Goal: Transaction & Acquisition: Purchase product/service

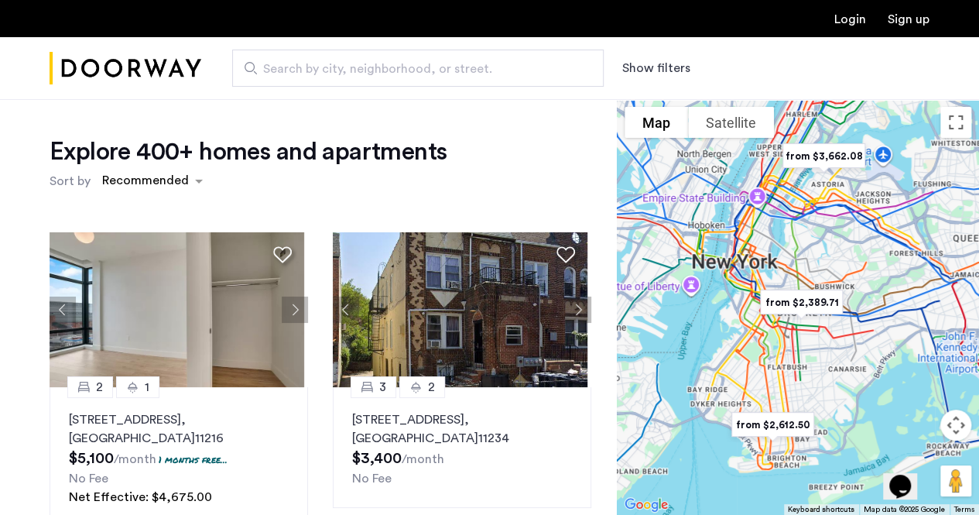
click at [785, 369] on div at bounding box center [798, 307] width 362 height 416
click at [668, 69] on button "Show filters" at bounding box center [656, 68] width 68 height 19
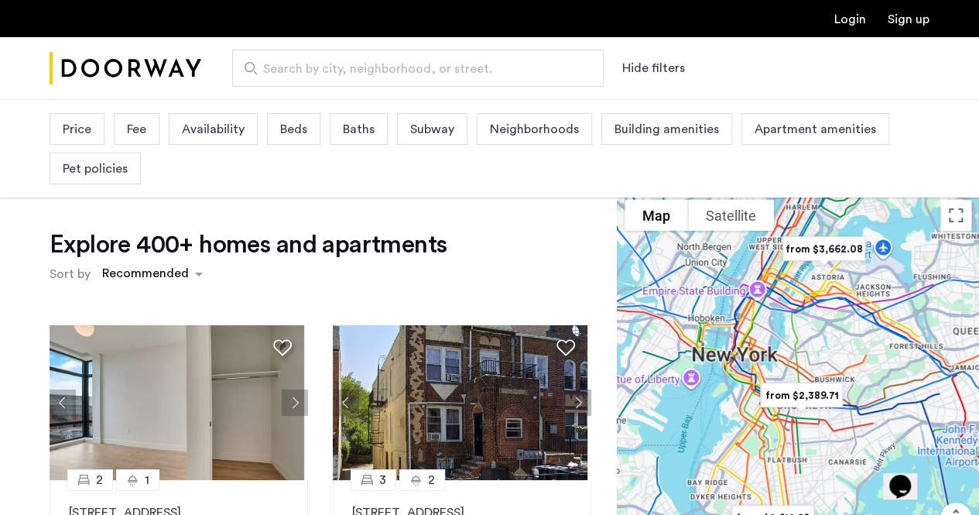
click at [289, 139] on div "Beds" at bounding box center [293, 129] width 53 height 32
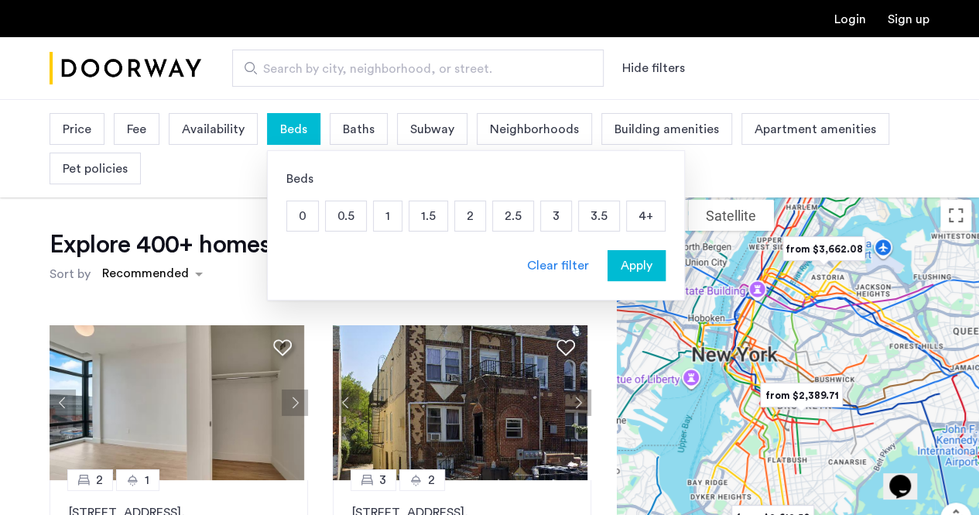
click at [464, 218] on p "2" at bounding box center [470, 215] width 30 height 29
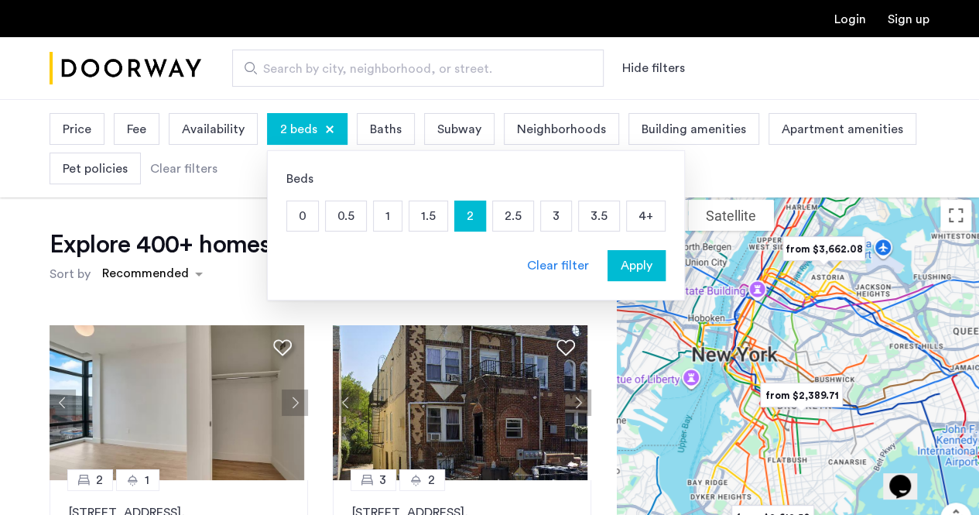
click at [463, 218] on p "2" at bounding box center [470, 215] width 30 height 29
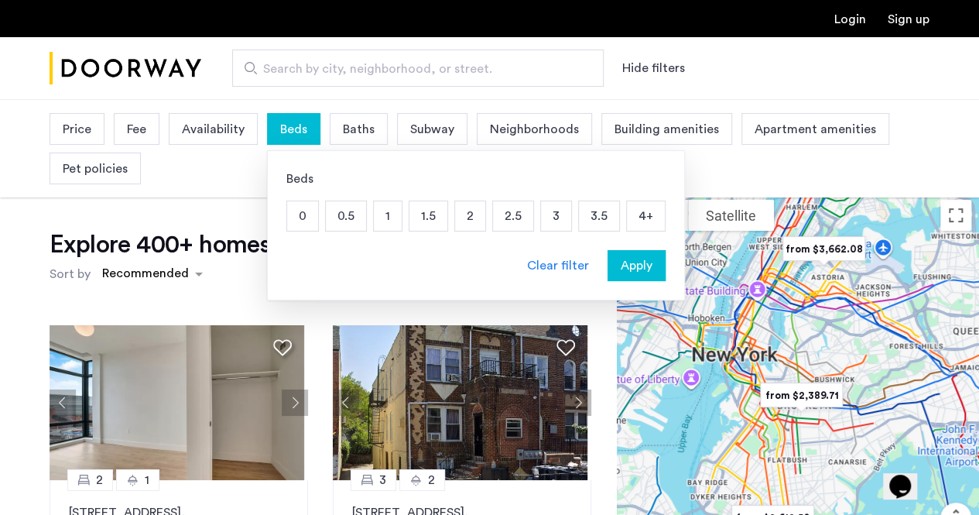
click at [415, 217] on p "1.5" at bounding box center [428, 215] width 38 height 29
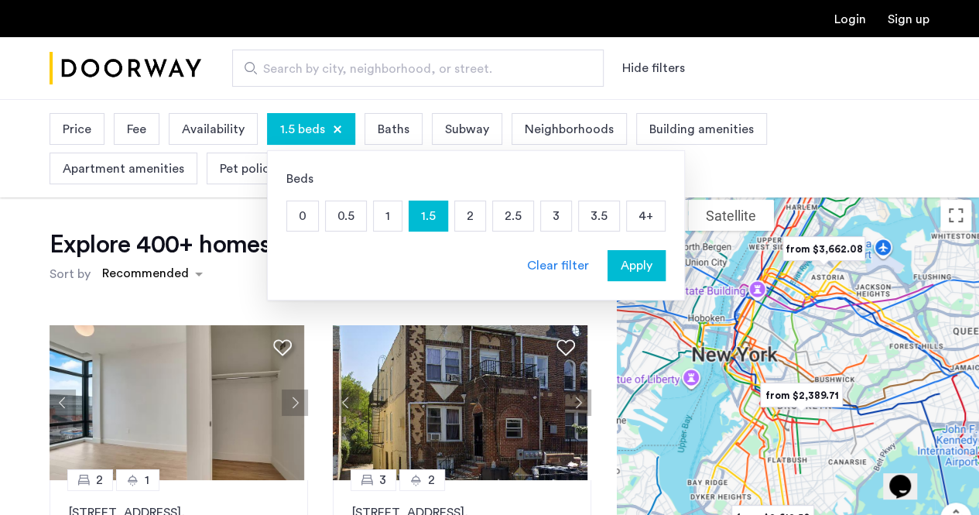
click at [436, 217] on p "1.5" at bounding box center [428, 215] width 38 height 29
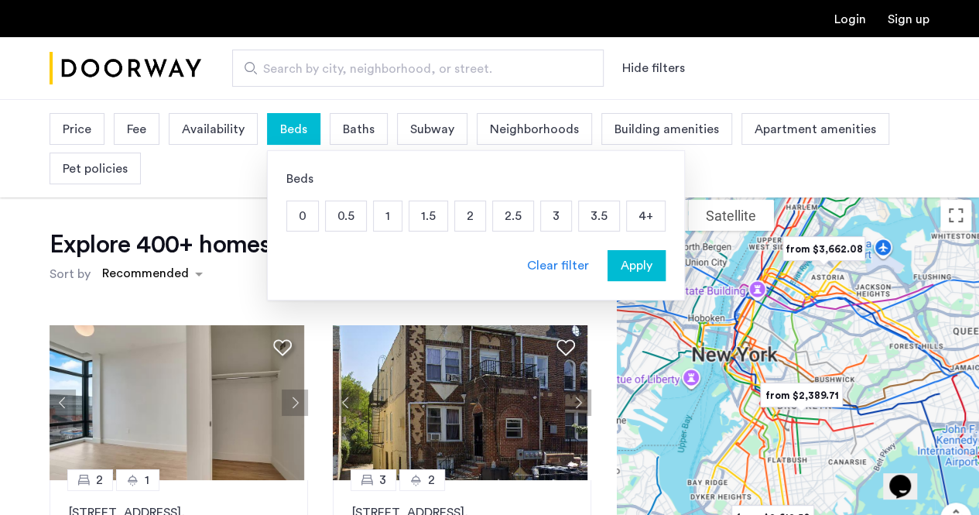
click at [420, 213] on p "1.5" at bounding box center [428, 215] width 38 height 29
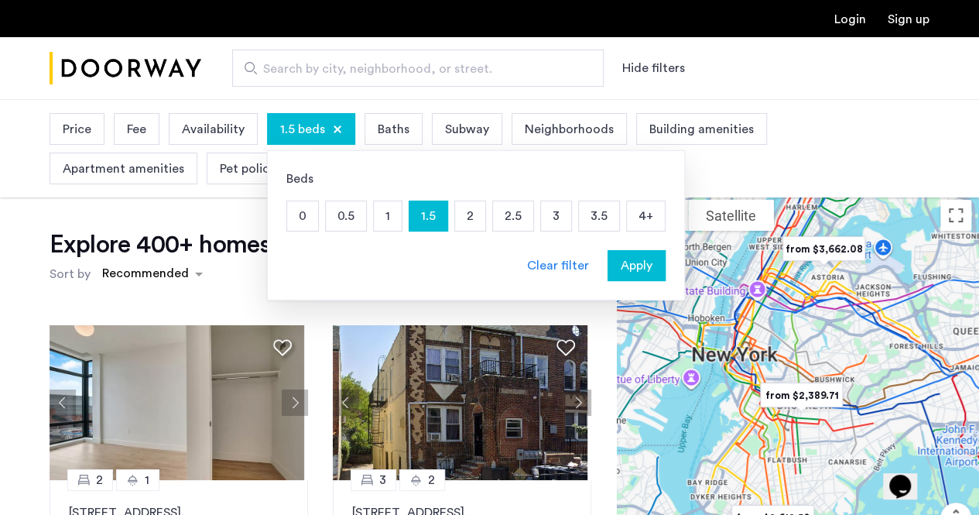
click at [461, 217] on p "2" at bounding box center [470, 215] width 30 height 29
click at [624, 272] on span "Apply" at bounding box center [637, 265] width 32 height 19
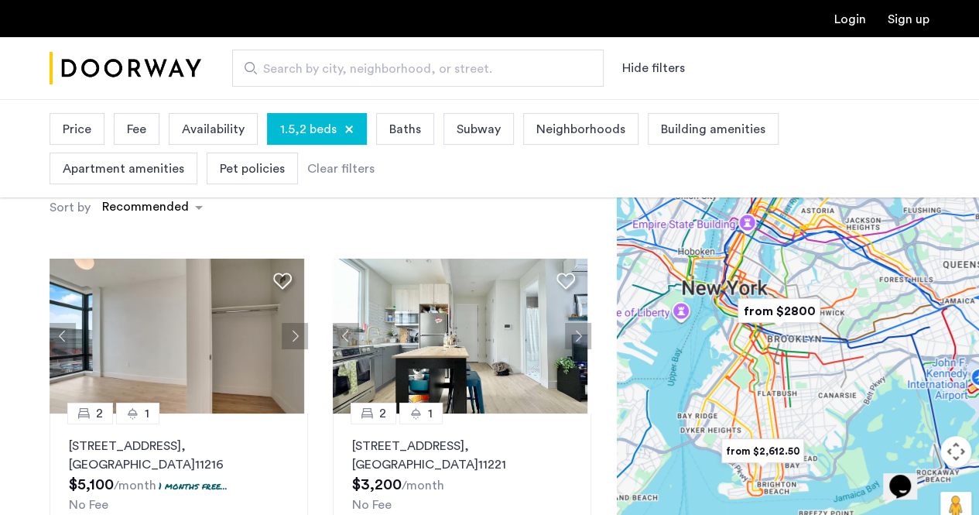
scroll to position [70, 0]
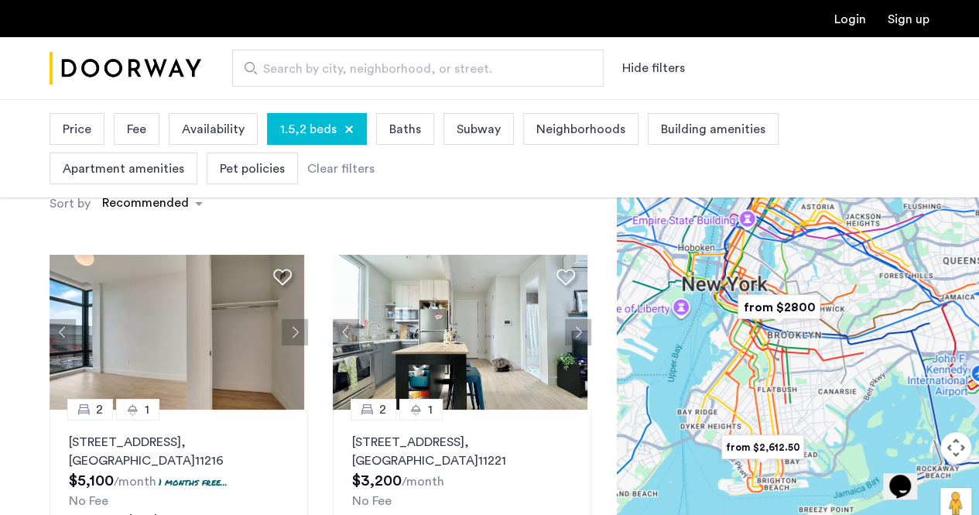
click at [94, 118] on div "Price" at bounding box center [77, 129] width 55 height 32
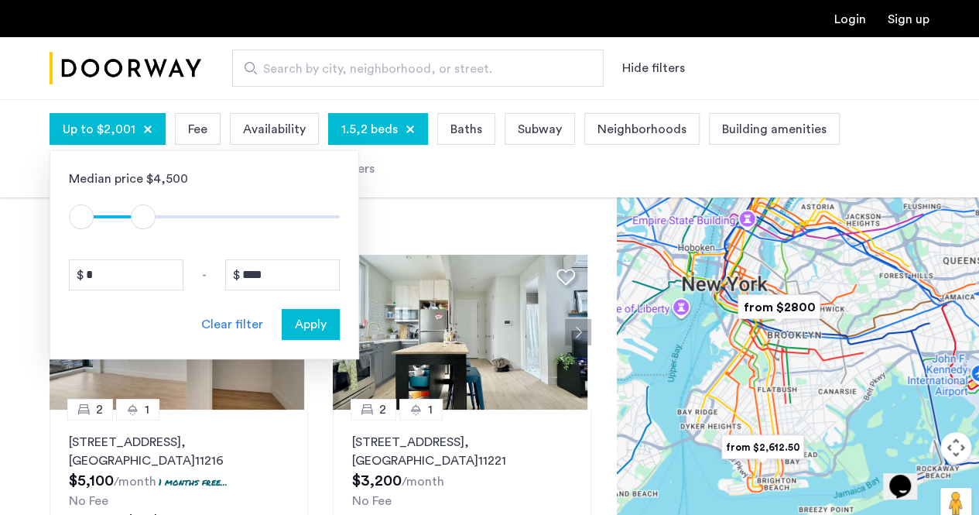
drag, startPoint x: 327, startPoint y: 227, endPoint x: 261, endPoint y: 242, distance: 67.6
click at [144, 221] on span "ngx-slider-max" at bounding box center [143, 216] width 25 height 25
click at [319, 282] on input "****" at bounding box center [282, 274] width 115 height 31
type input "****"
click at [306, 332] on span "Apply" at bounding box center [311, 324] width 32 height 19
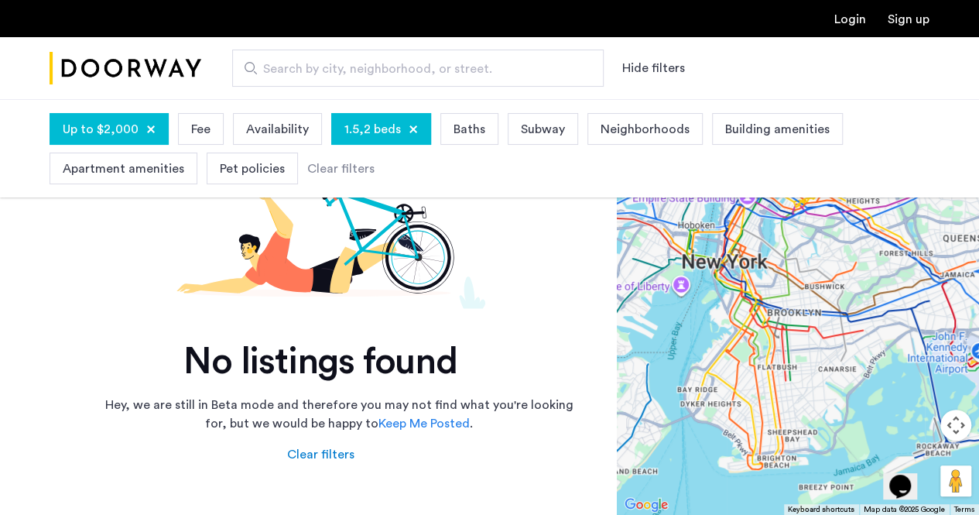
scroll to position [152, 0]
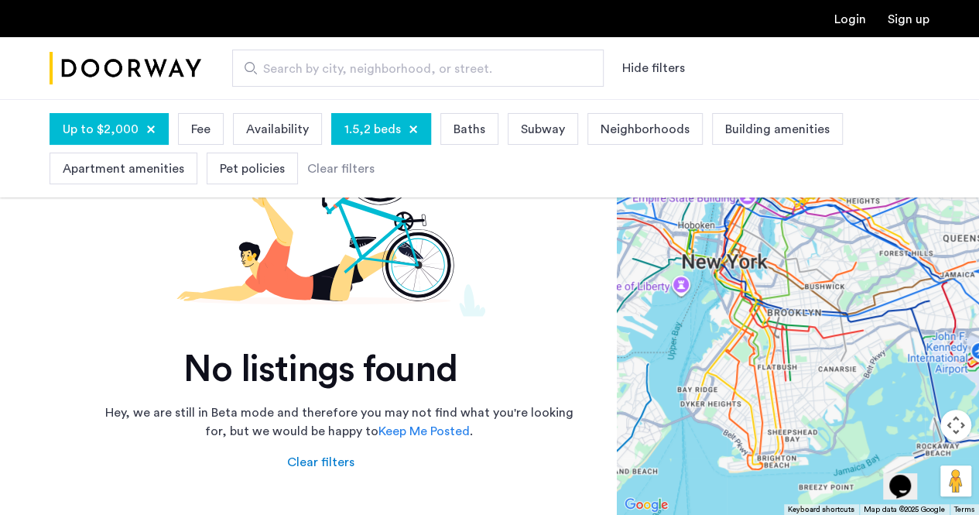
click at [107, 127] on span "Up to $2,000" at bounding box center [101, 129] width 76 height 19
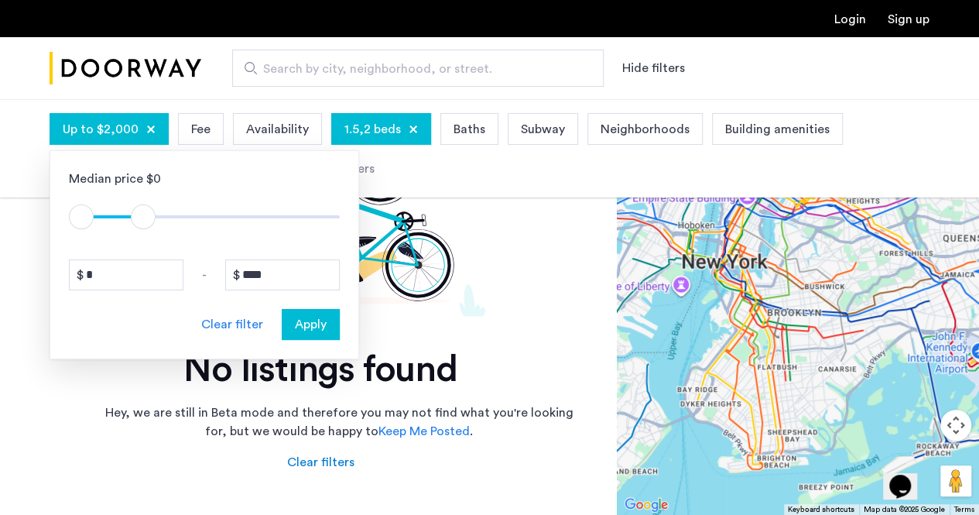
click at [411, 128] on div "1.5,2 beds" at bounding box center [381, 129] width 100 height 32
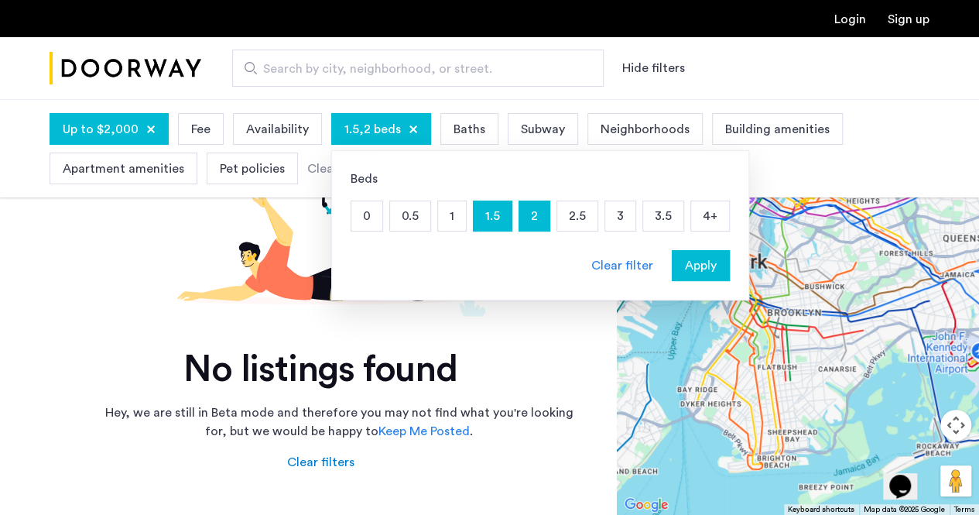
click at [608, 270] on div "Clear filter" at bounding box center [622, 265] width 62 height 19
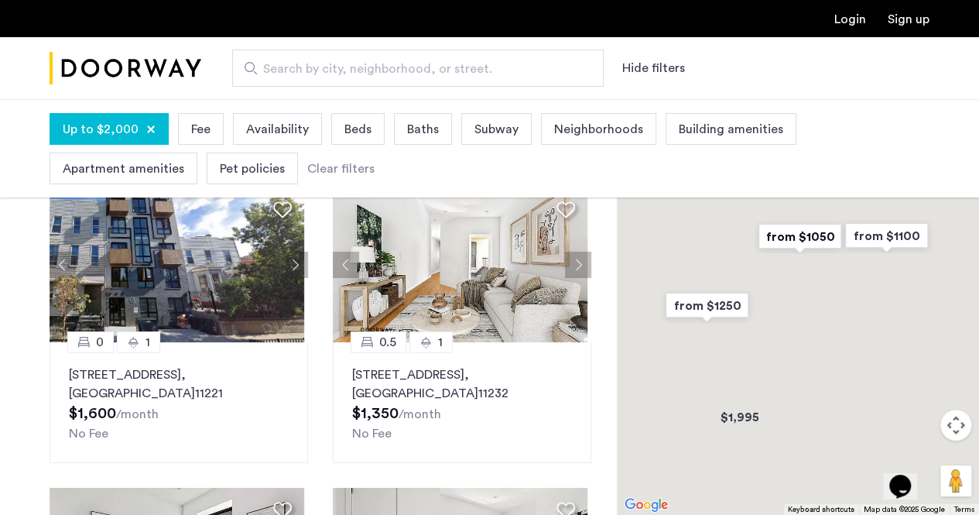
scroll to position [61, 0]
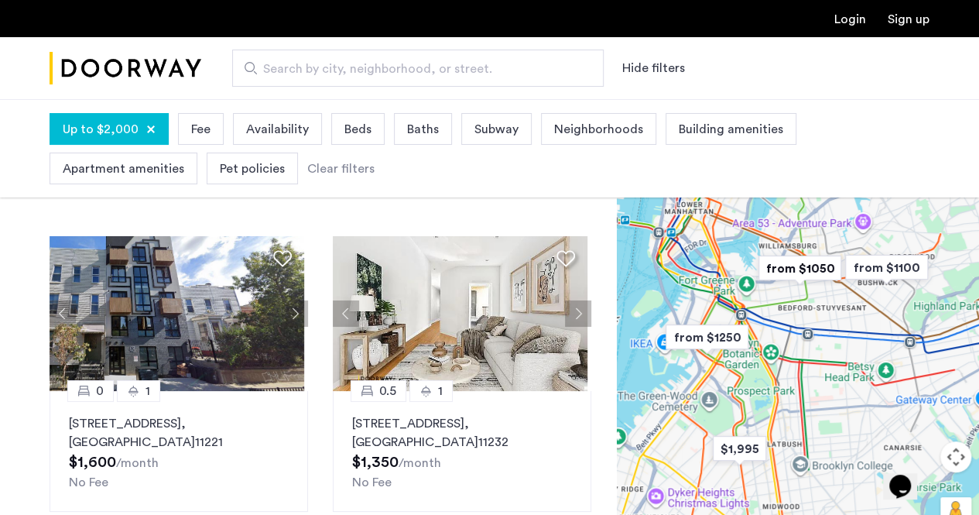
click at [348, 128] on span "Beds" at bounding box center [357, 129] width 27 height 19
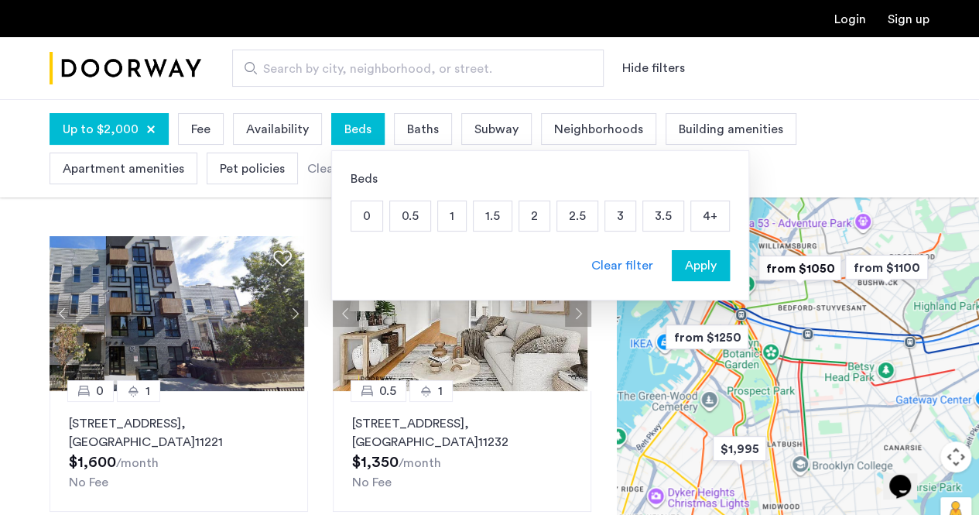
click at [446, 219] on p "1" at bounding box center [452, 215] width 28 height 29
click at [710, 263] on div "Apply" at bounding box center [700, 265] width 49 height 19
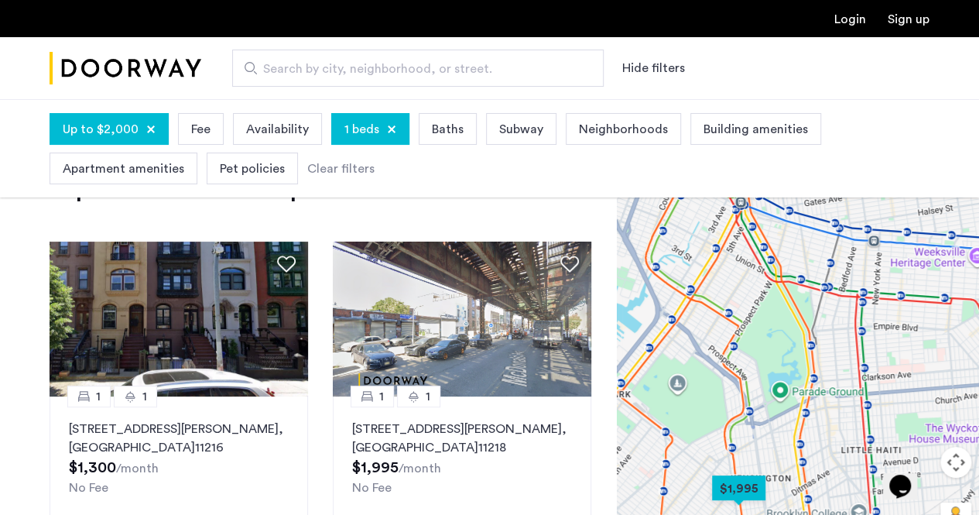
scroll to position [51, 0]
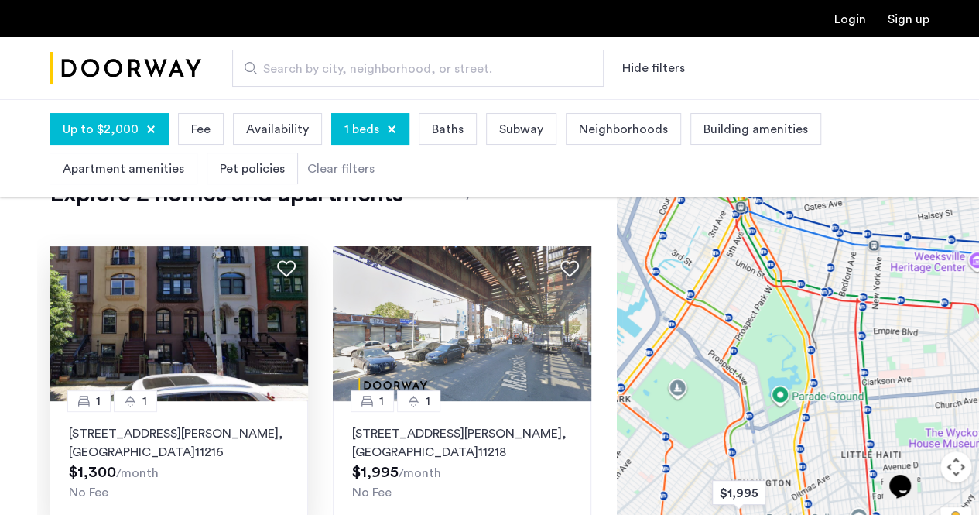
click at [241, 334] on img at bounding box center [179, 323] width 258 height 155
click at [515, 298] on img at bounding box center [462, 323] width 258 height 155
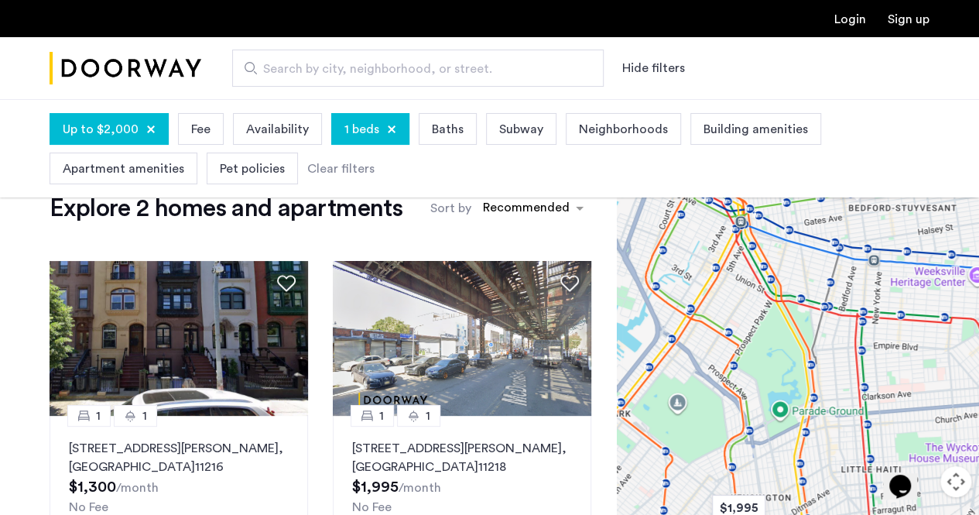
scroll to position [0, 0]
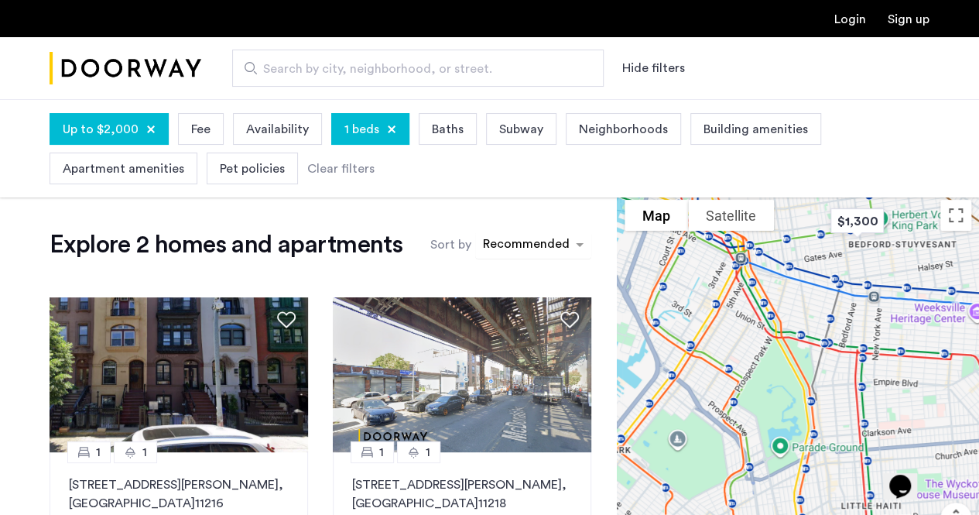
click at [559, 237] on div "sort-apartment" at bounding box center [526, 246] width 91 height 21
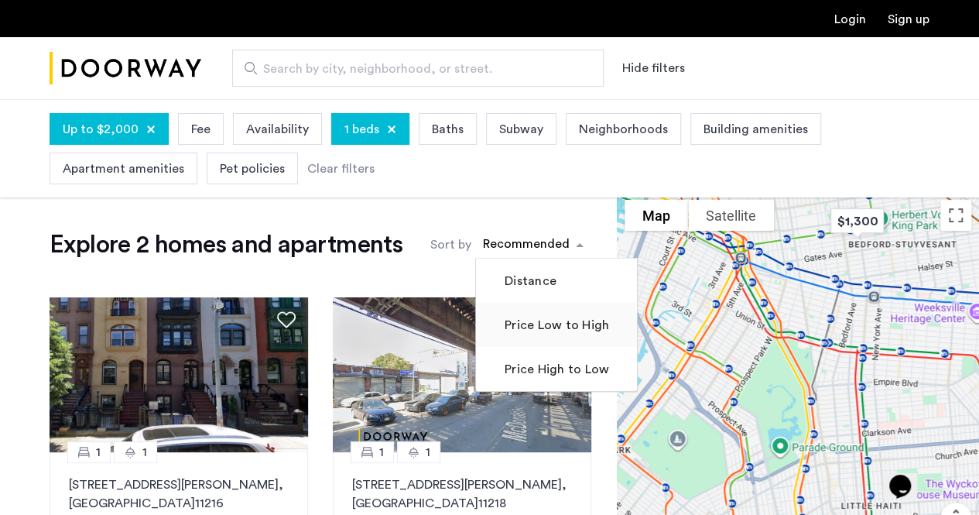
click at [554, 316] on label "Price Low to High" at bounding box center [555, 325] width 108 height 19
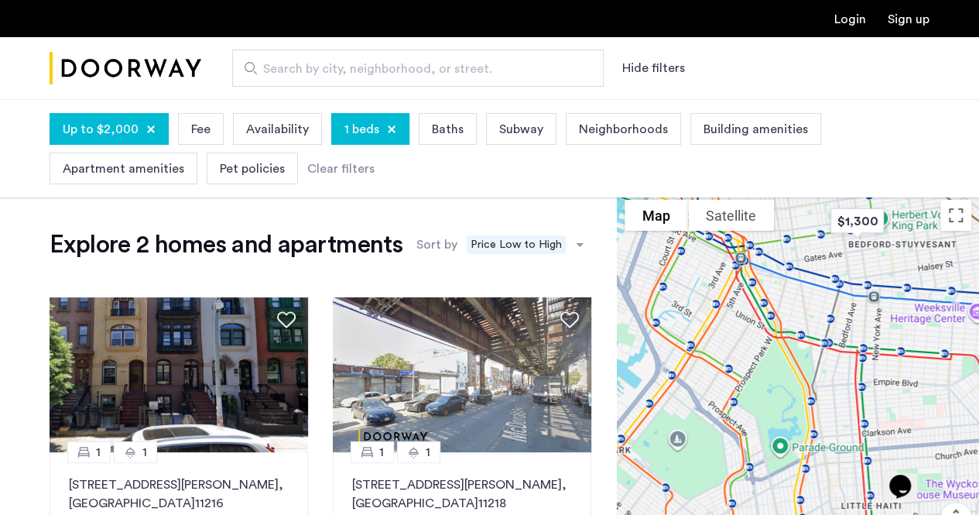
click at [149, 138] on div "Up to $2,000" at bounding box center [109, 129] width 119 height 32
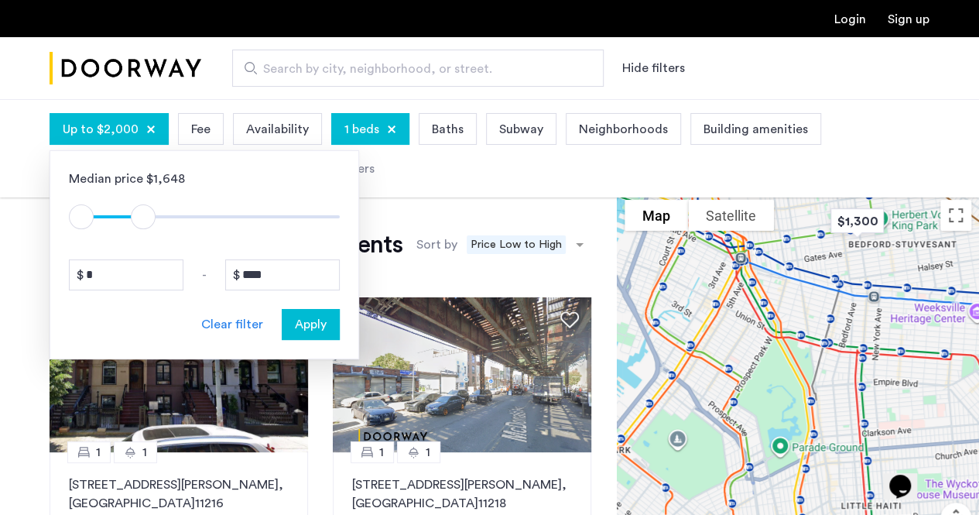
click at [238, 329] on div "Clear filter" at bounding box center [232, 324] width 62 height 19
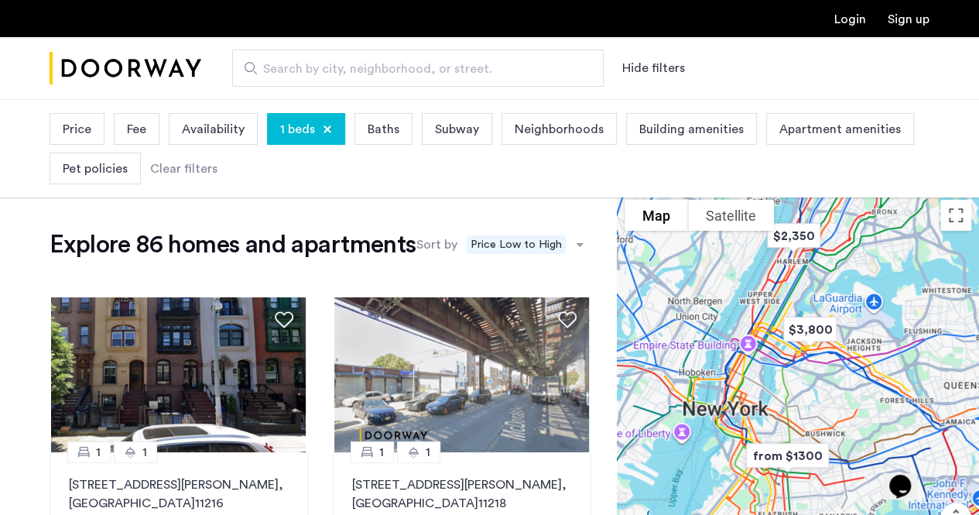
click at [330, 133] on div "1 beds" at bounding box center [306, 129] width 78 height 32
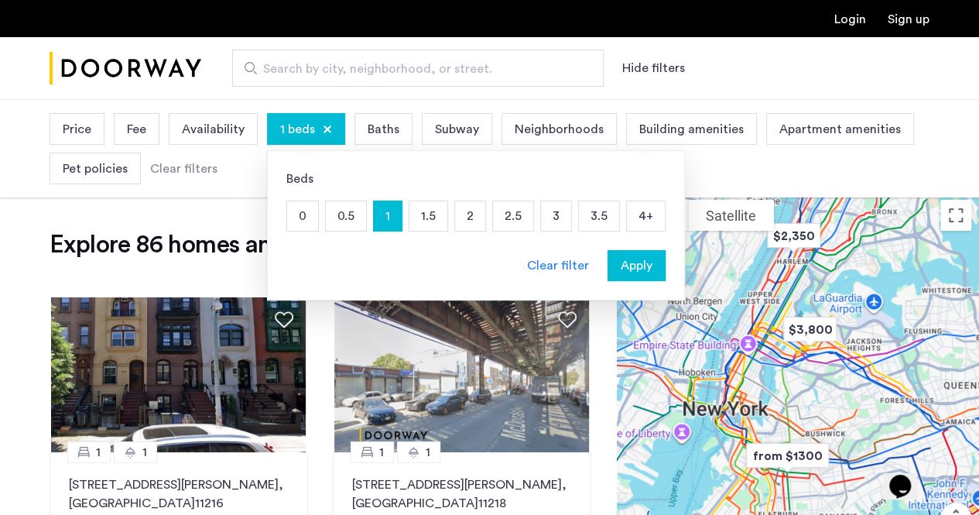
click at [471, 221] on p "2" at bounding box center [470, 215] width 30 height 29
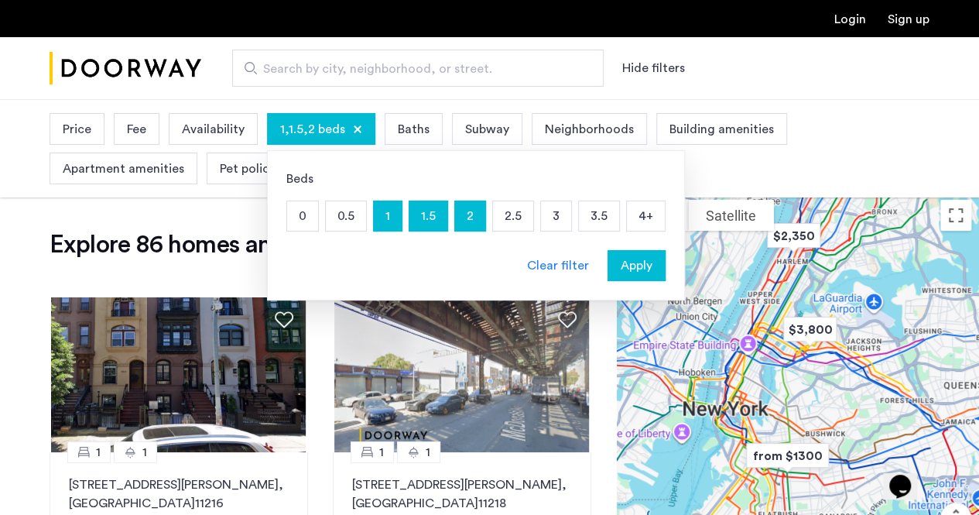
click at [639, 270] on span "Apply" at bounding box center [637, 265] width 32 height 19
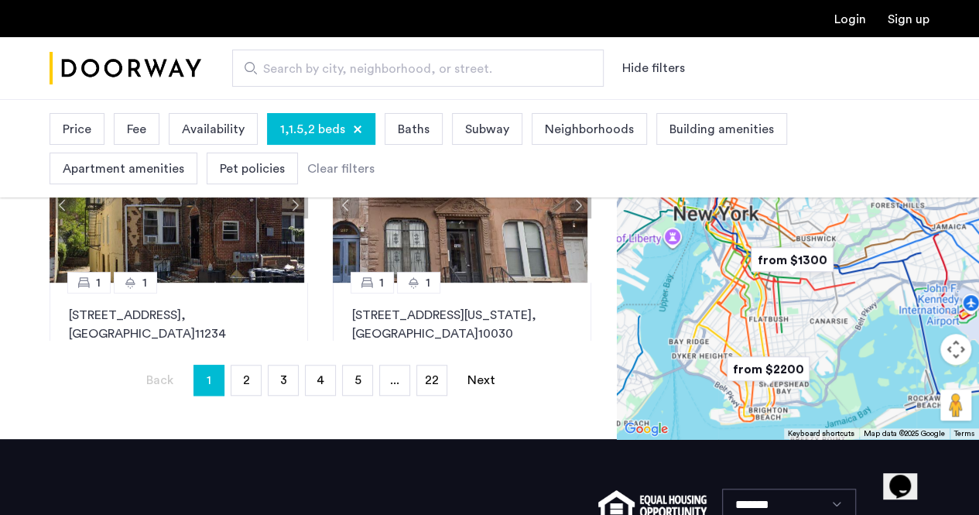
scroll to position [453, 0]
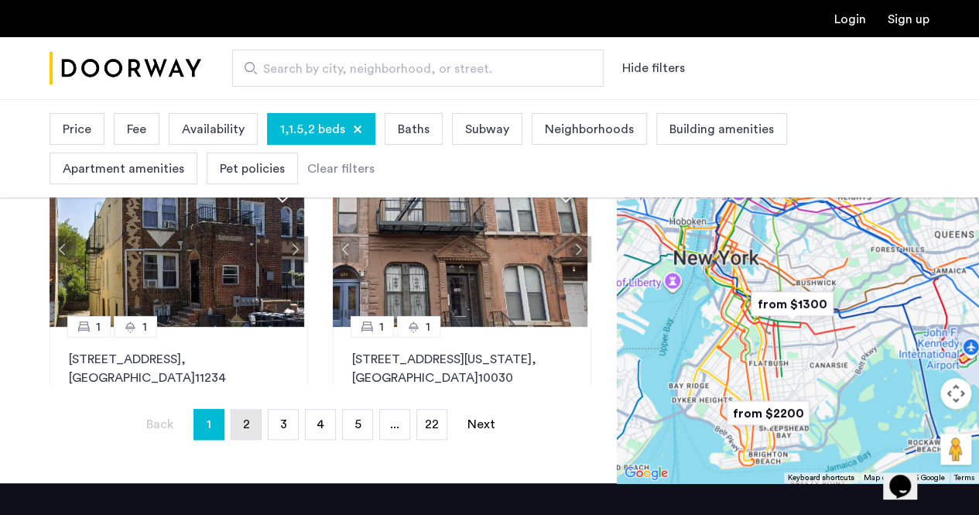
click at [251, 418] on link "page 2" at bounding box center [245, 423] width 29 height 29
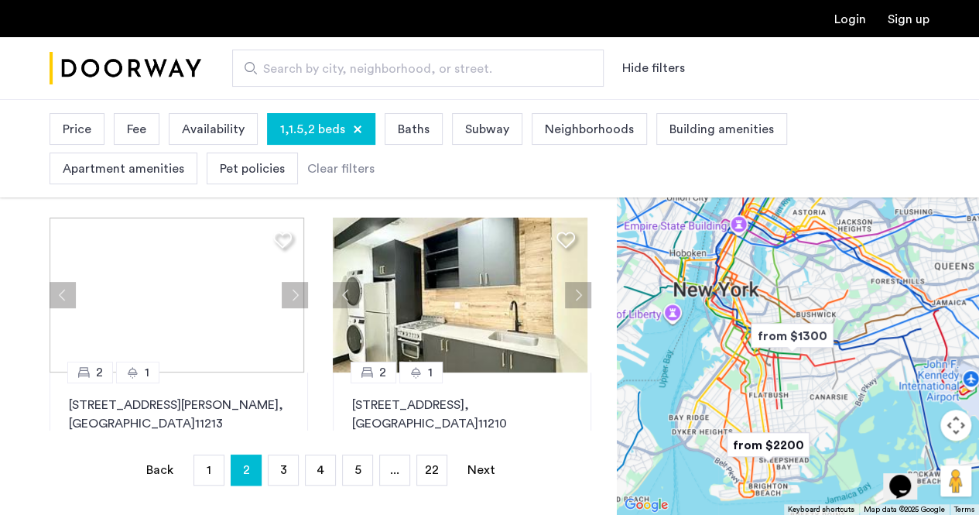
scroll to position [406, 0]
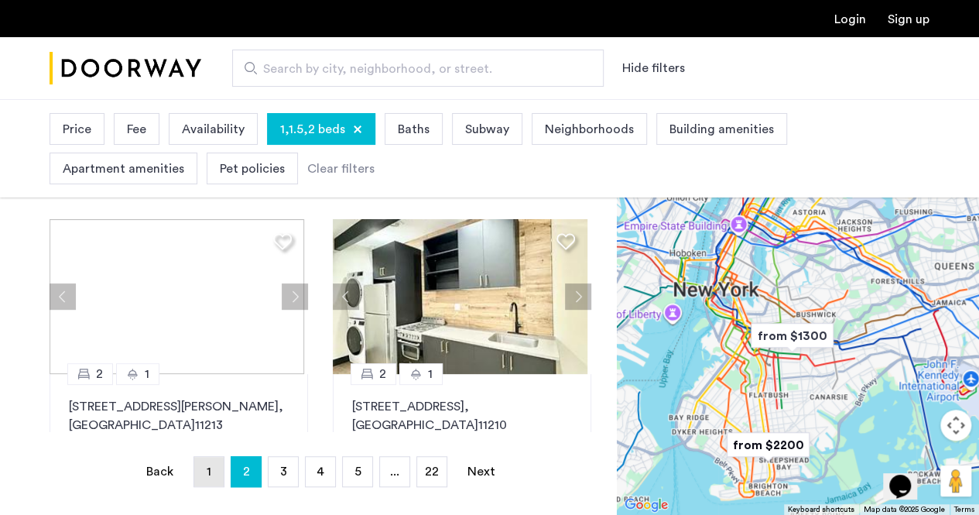
click at [214, 479] on link "page 1" at bounding box center [208, 471] width 29 height 29
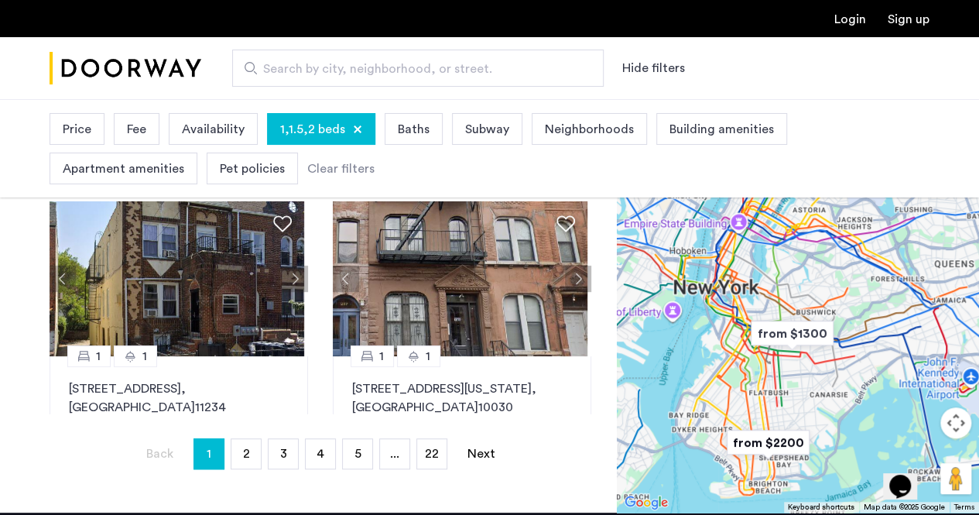
scroll to position [421, 0]
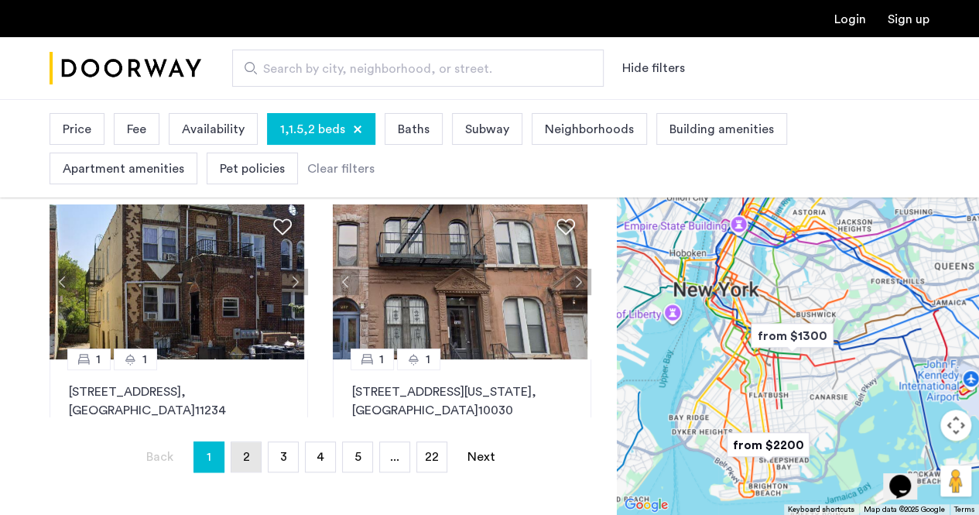
click at [243, 453] on span "2" at bounding box center [245, 456] width 7 height 12
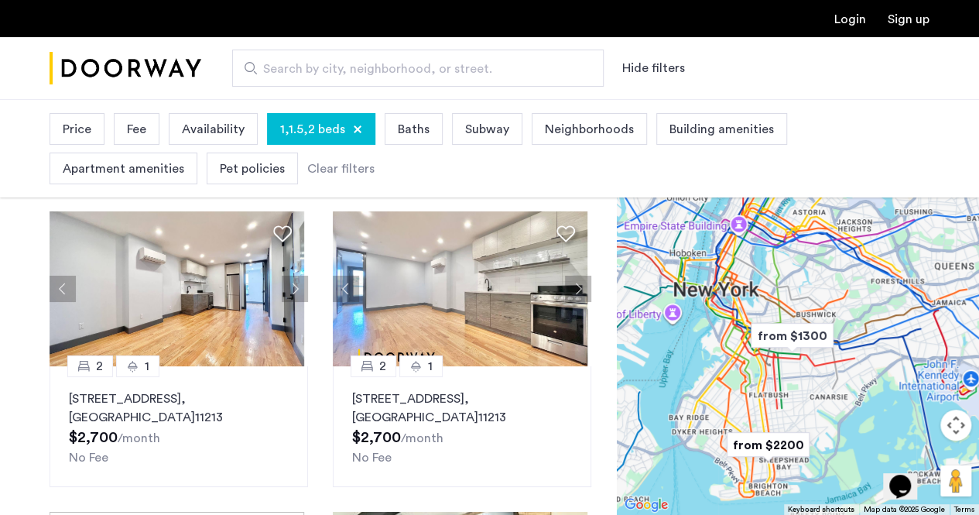
scroll to position [118, 0]
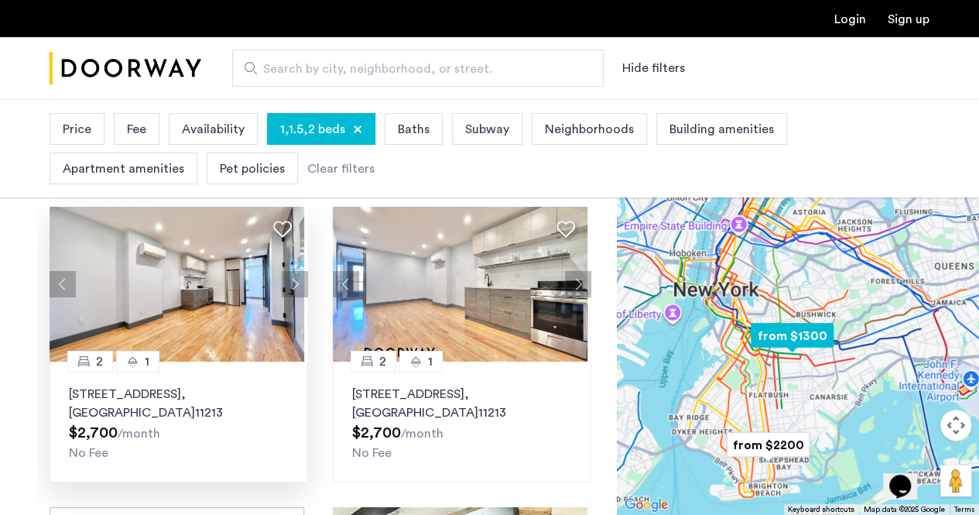
click at [289, 279] on button "Next apartment" at bounding box center [295, 284] width 26 height 26
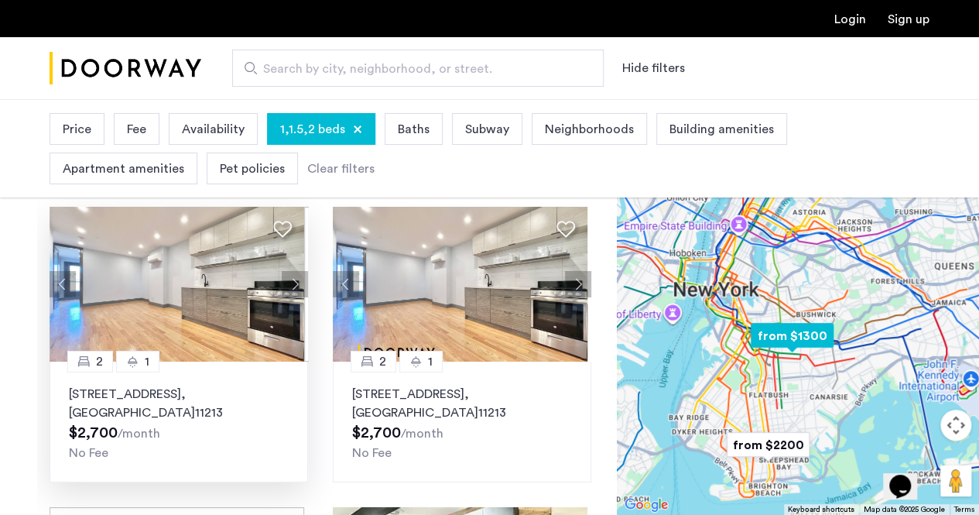
click at [289, 279] on button "Next apartment" at bounding box center [295, 284] width 26 height 26
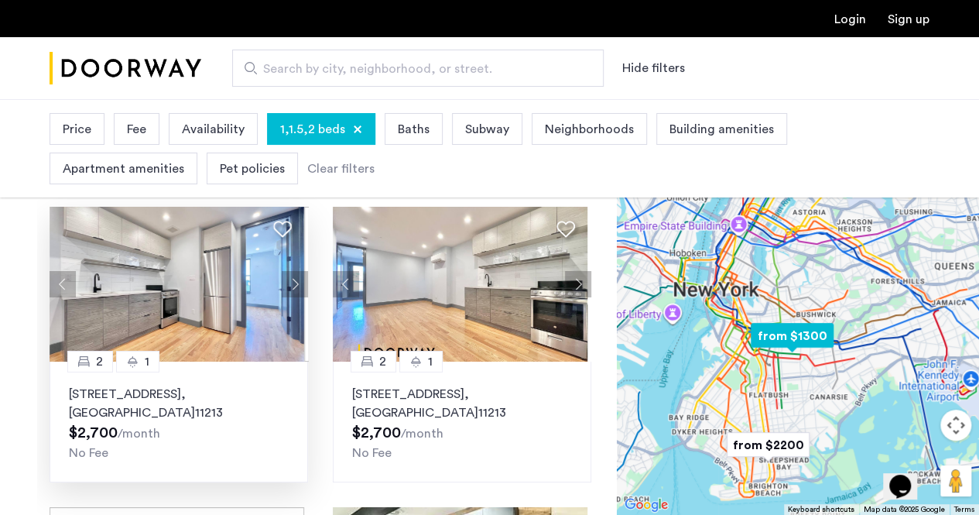
click at [289, 279] on button "Next apartment" at bounding box center [295, 284] width 26 height 26
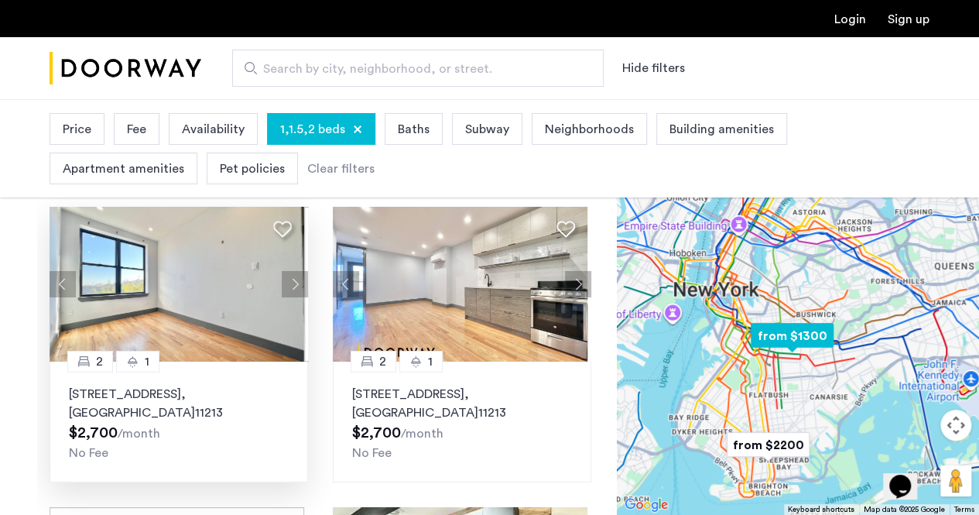
click at [289, 278] on button "Next apartment" at bounding box center [295, 284] width 26 height 26
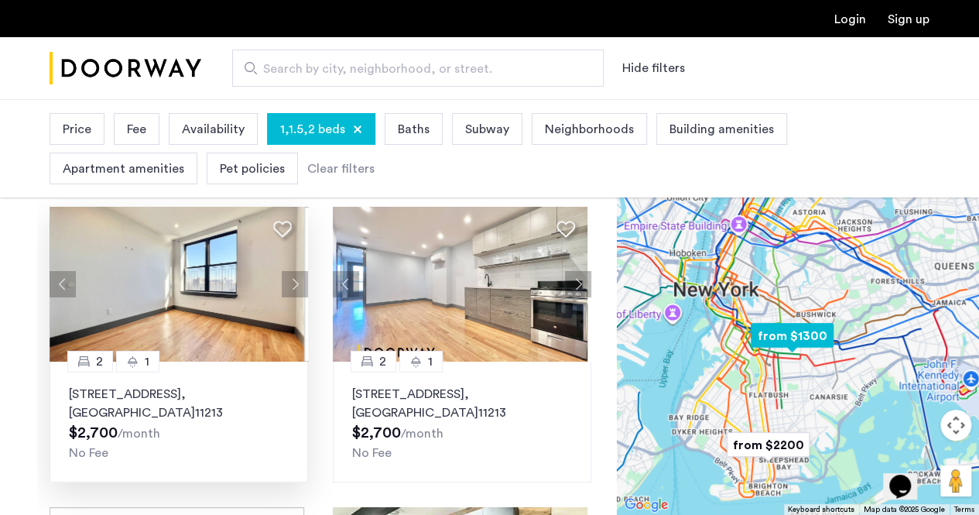
click at [289, 279] on button "Next apartment" at bounding box center [295, 284] width 26 height 26
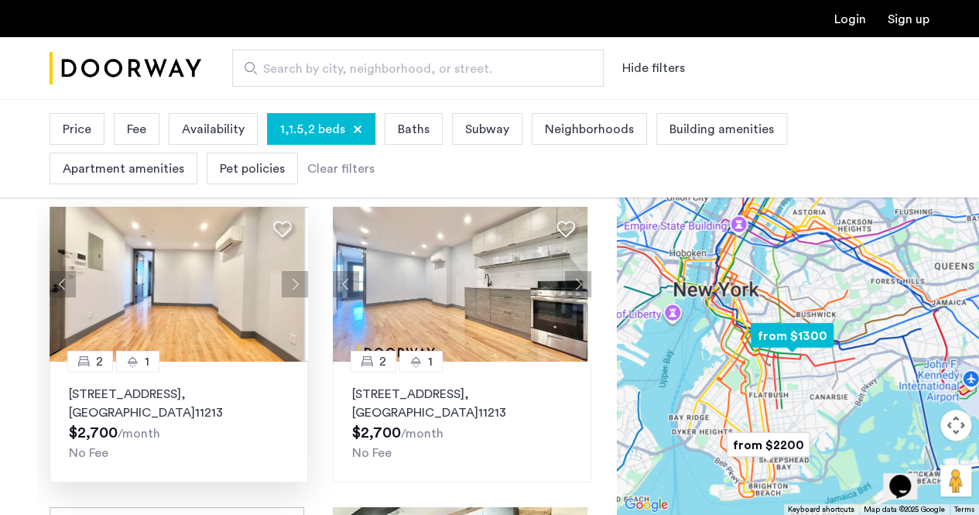
click at [289, 279] on button "Next apartment" at bounding box center [295, 284] width 26 height 26
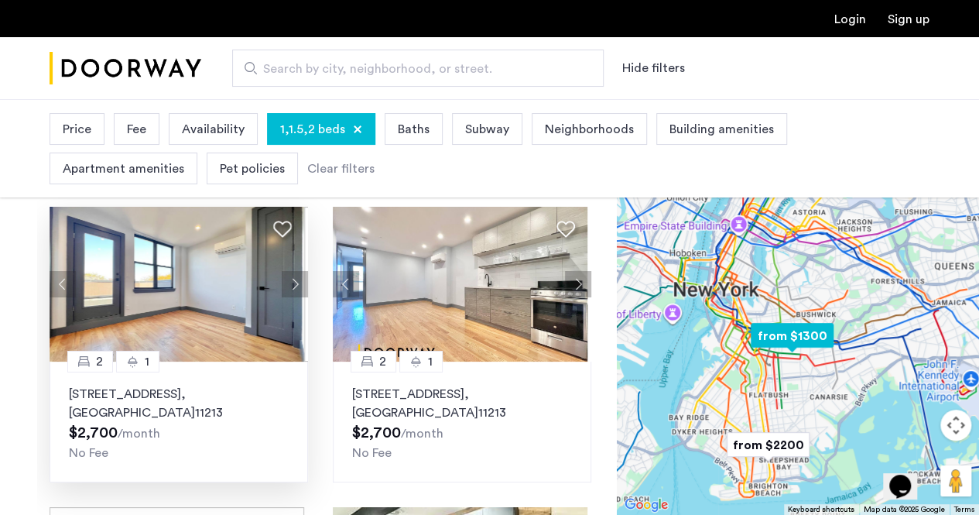
click at [234, 323] on img at bounding box center [177, 284] width 255 height 155
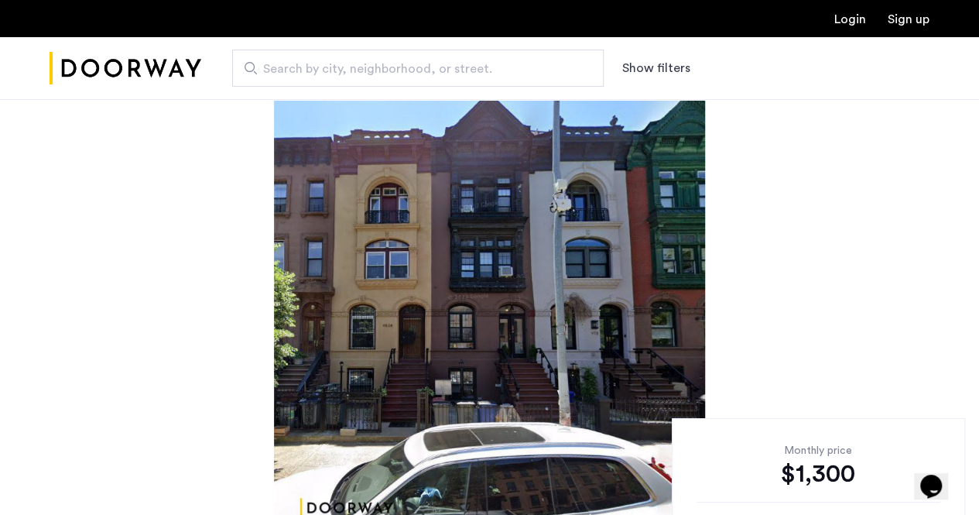
drag, startPoint x: 954, startPoint y: 101, endPoint x: 652, endPoint y: 252, distance: 337.8
click at [947, 91] on div "Search by city, neighborhood, or street. Show filters" at bounding box center [489, 68] width 979 height 63
click at [652, 252] on img at bounding box center [489, 331] width 431 height 464
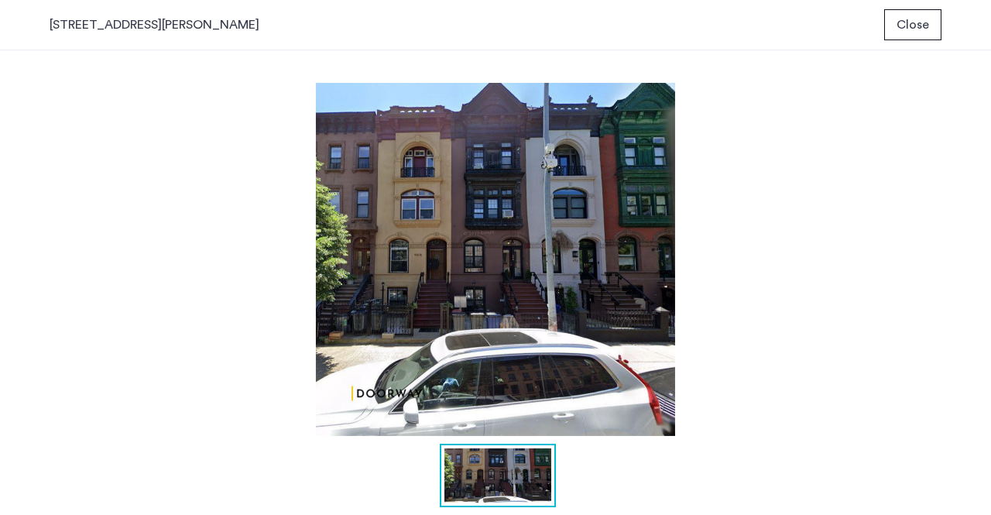
click at [905, 16] on span "Close" at bounding box center [912, 24] width 33 height 19
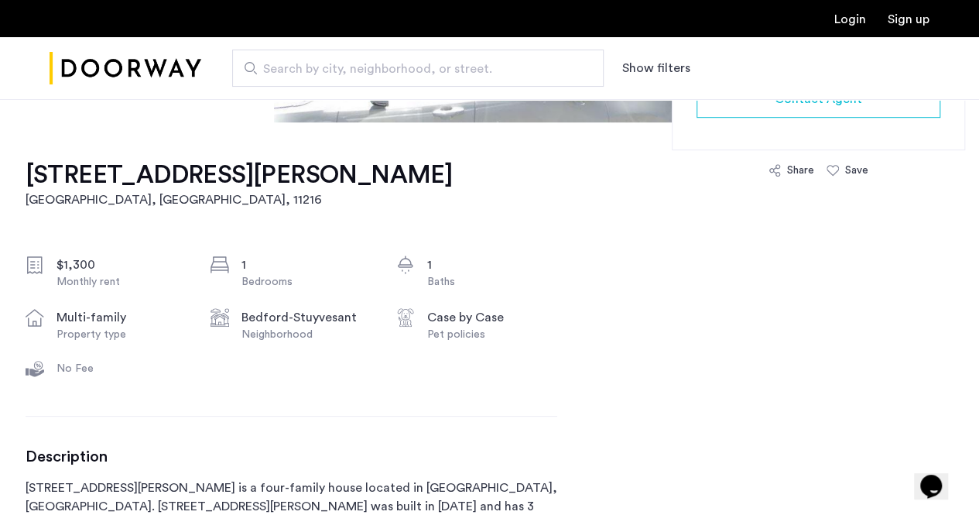
scroll to position [439, 0]
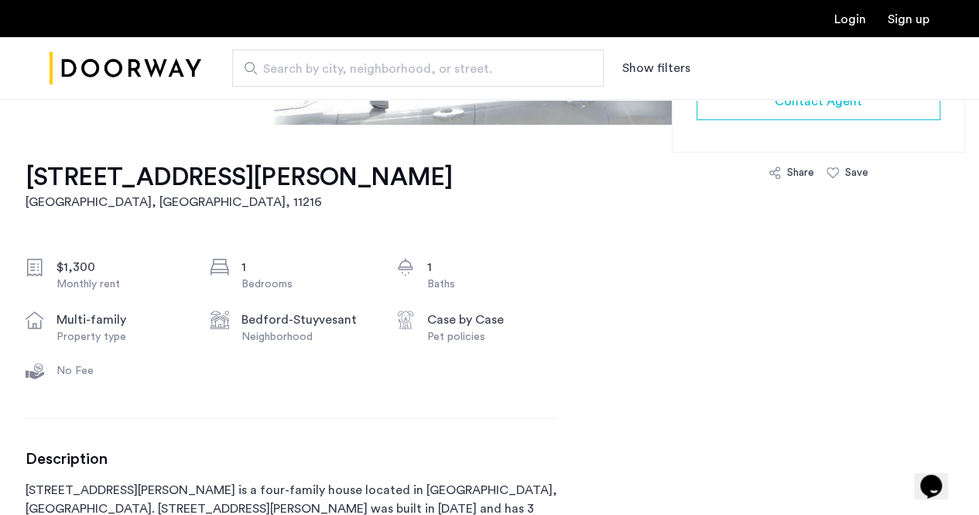
drag, startPoint x: 977, startPoint y: 169, endPoint x: 970, endPoint y: 154, distance: 17.0
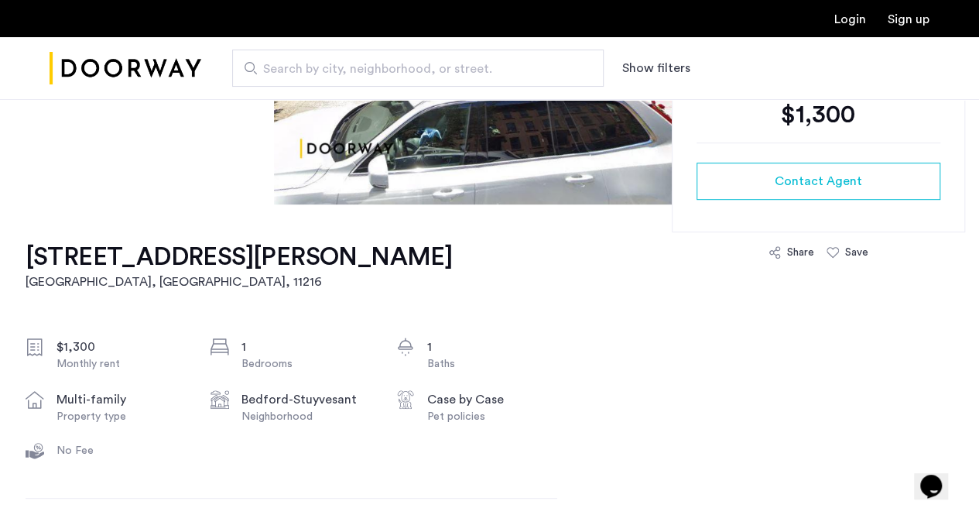
scroll to position [0, 0]
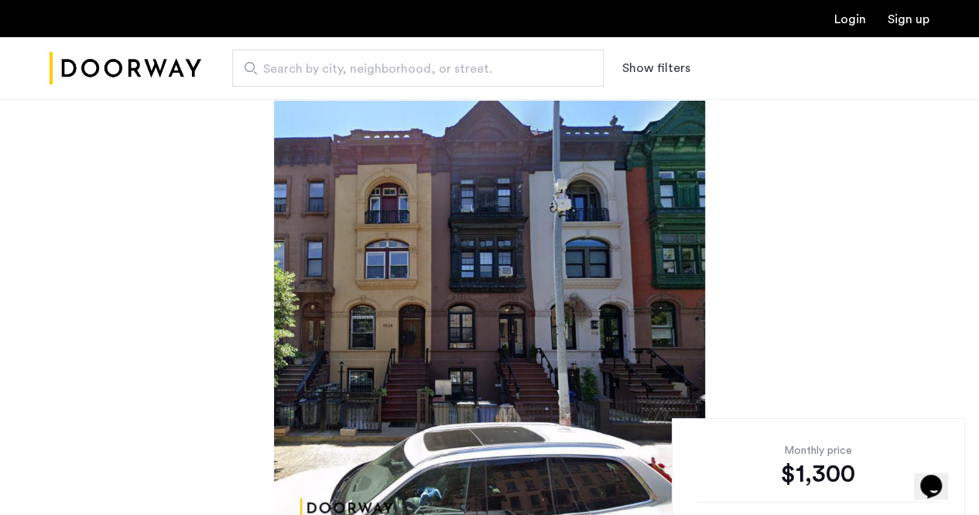
click at [618, 64] on div "Search by city, neighborhood, or street. Show filters" at bounding box center [565, 68] width 728 height 37
click at [631, 68] on button "Show filters" at bounding box center [656, 68] width 68 height 19
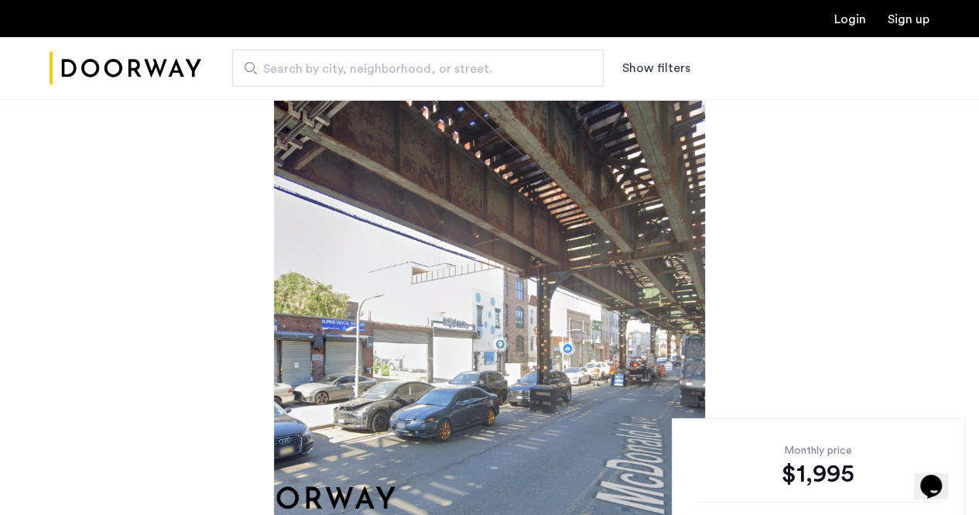
click at [651, 191] on img at bounding box center [489, 331] width 431 height 464
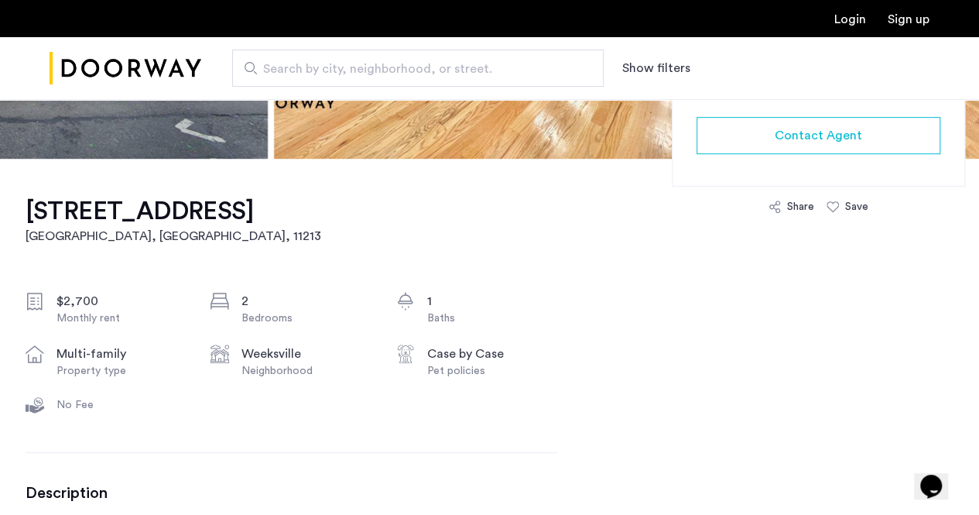
scroll to position [399, 0]
